Goal: Use online tool/utility: Use online tool/utility

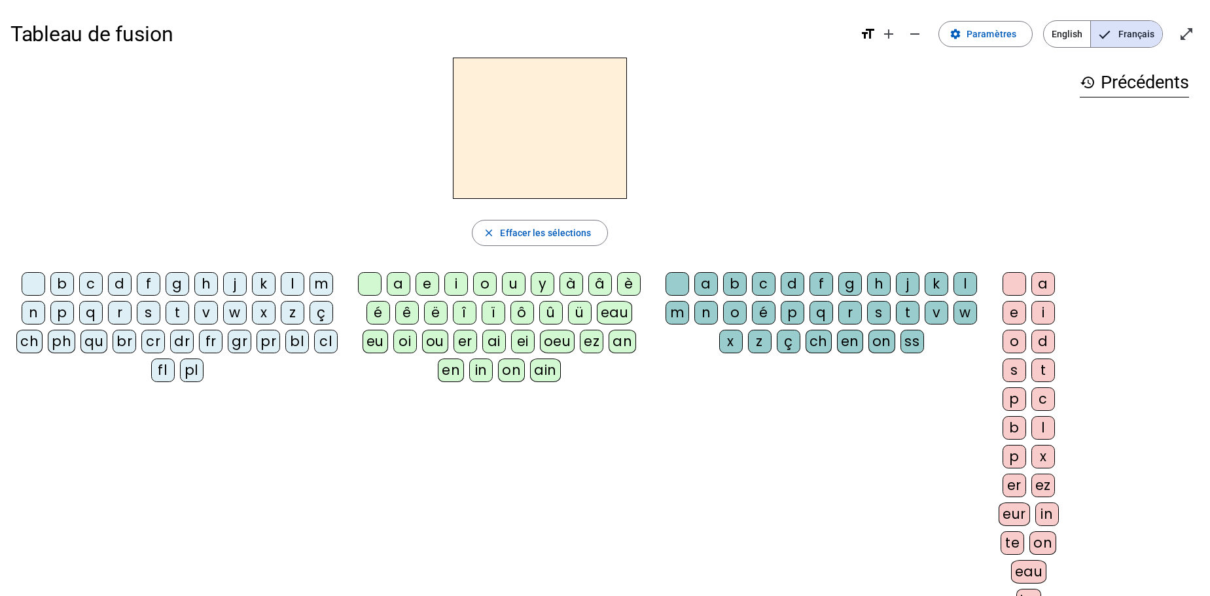
click at [234, 287] on div "j" at bounding box center [235, 284] width 24 height 24
click at [400, 289] on div "a" at bounding box center [399, 284] width 24 height 24
click at [320, 285] on div "m" at bounding box center [322, 284] width 24 height 24
click at [65, 314] on div "p" at bounding box center [62, 313] width 24 height 24
click at [207, 315] on div "v" at bounding box center [206, 313] width 24 height 24
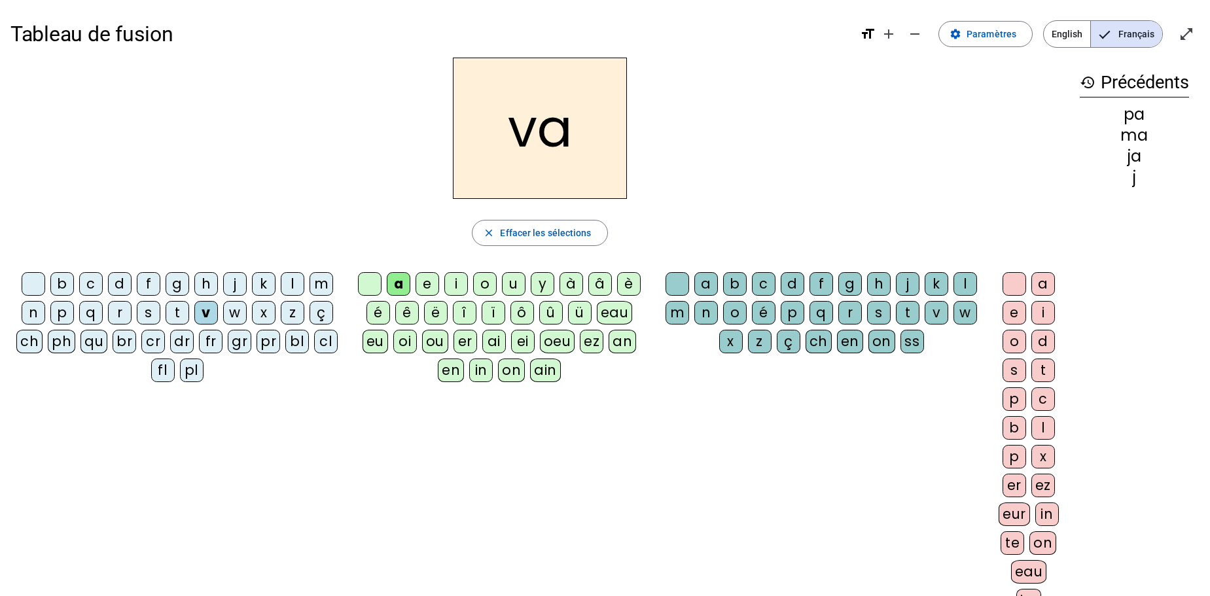
click at [90, 283] on div "c" at bounding box center [91, 284] width 24 height 24
click at [118, 284] on div "d" at bounding box center [120, 284] width 24 height 24
click at [450, 281] on div "i" at bounding box center [456, 284] width 24 height 24
click at [485, 283] on div "o" at bounding box center [485, 284] width 24 height 24
click at [513, 286] on div "u" at bounding box center [514, 284] width 24 height 24
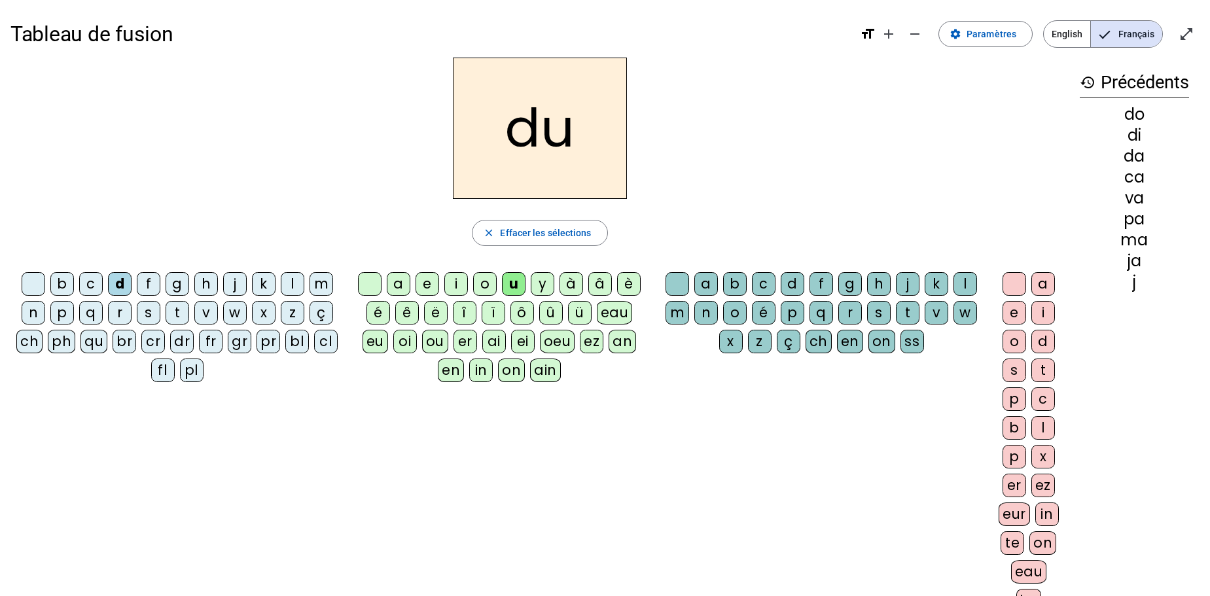
click at [378, 317] on div "é" at bounding box center [379, 313] width 24 height 24
click at [291, 286] on div "l" at bounding box center [293, 284] width 24 height 24
